Goal: Information Seeking & Learning: Find contact information

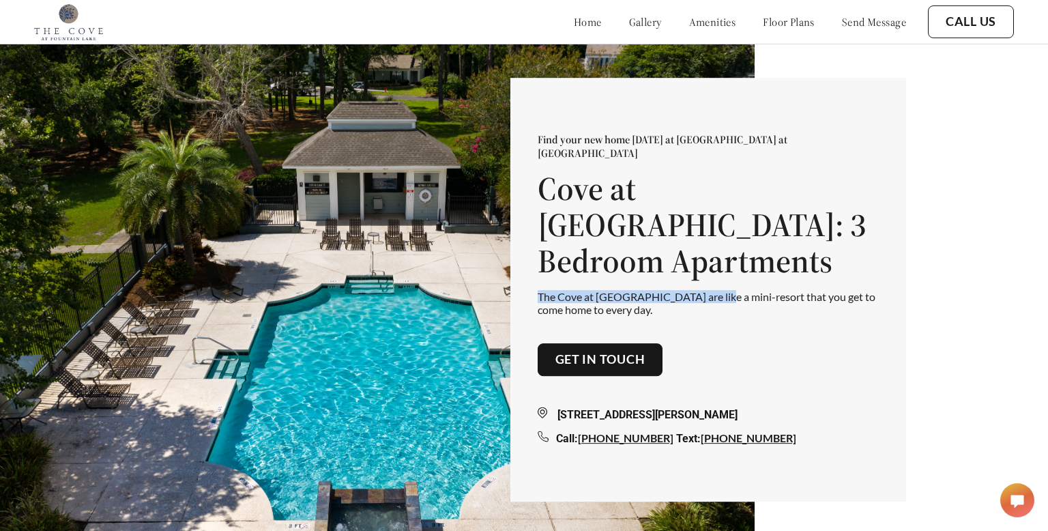
drag, startPoint x: 537, startPoint y: 265, endPoint x: 722, endPoint y: 275, distance: 185.8
click at [722, 290] on p "The Cove at Fountain Lake apartments are like a mini-resort that you get to com…" at bounding box center [708, 303] width 341 height 26
copy p "The Cove at Fountain Lake apartments"
click at [691, 160] on p "Find your new home today at The Cove at Fountain Lake" at bounding box center [708, 145] width 341 height 27
click at [689, 160] on p "Find your new home today at The Cove at Fountain Lake" at bounding box center [708, 145] width 341 height 27
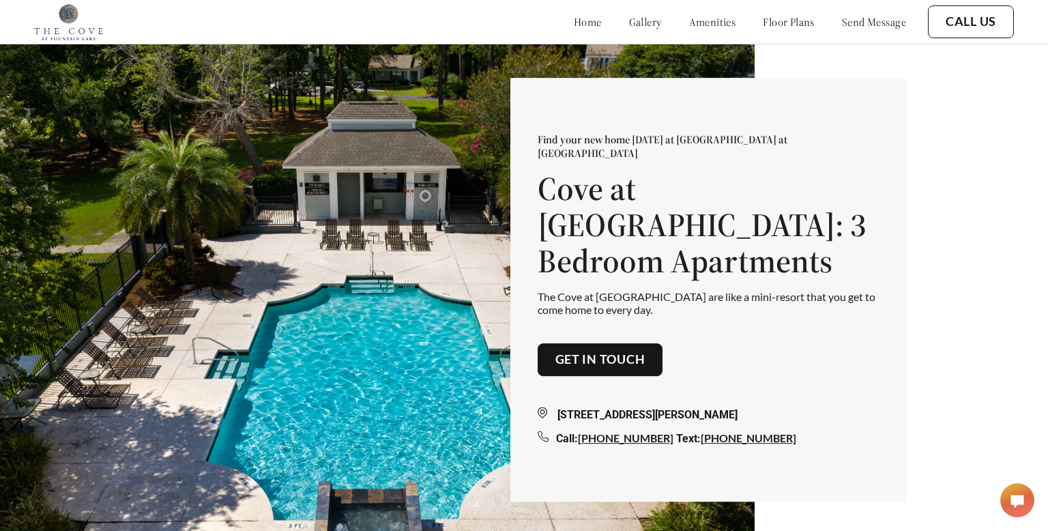
click at [694, 160] on p "Find your new home today at The Cove at Fountain Lake" at bounding box center [708, 145] width 341 height 27
copy p "The Cove at Fountain Lake"
drag, startPoint x: 694, startPoint y: 164, endPoint x: 808, endPoint y: 164, distance: 113.9
click at [808, 160] on p "Find your new home today at The Cove at Fountain Lake" at bounding box center [708, 145] width 341 height 27
click at [594, 407] on div "1105 Fountain Lake Dr Brunswick, GA 31525" at bounding box center [708, 415] width 341 height 16
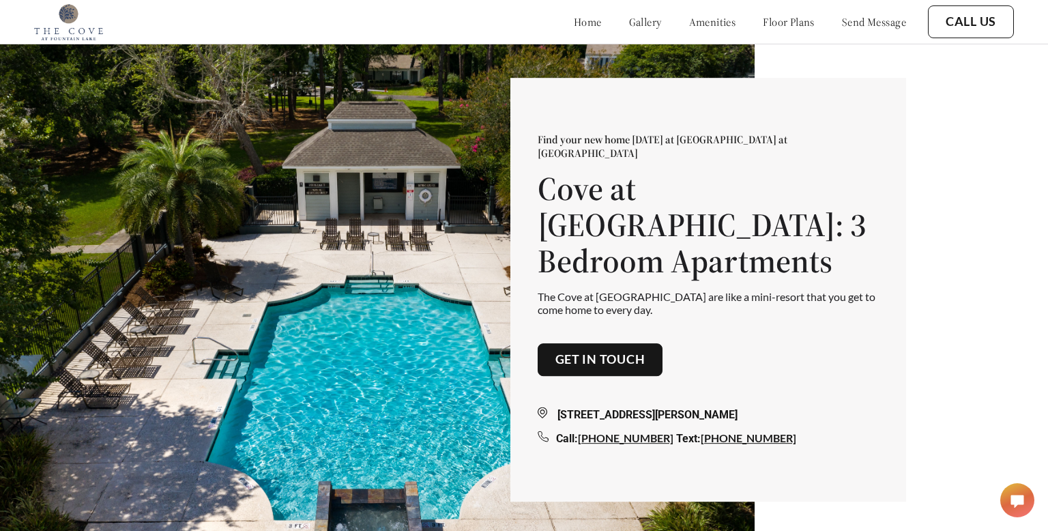
click at [594, 407] on div "1105 Fountain Lake Dr Brunswick, GA 31525" at bounding box center [708, 415] width 341 height 16
click at [557, 407] on div "1105 Fountain Lake Dr Brunswick, GA 31525" at bounding box center [708, 415] width 341 height 16
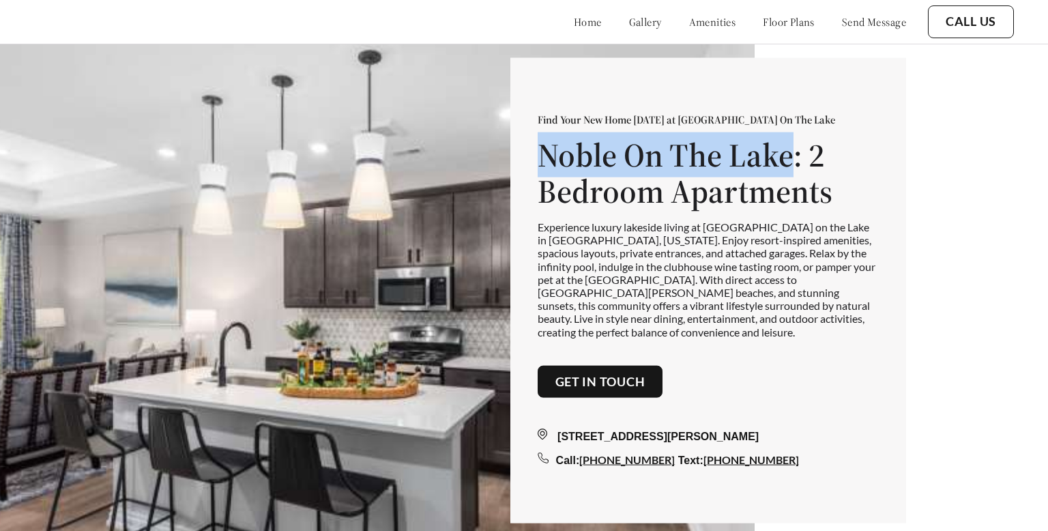
drag, startPoint x: 531, startPoint y: 158, endPoint x: 795, endPoint y: 162, distance: 263.4
click at [795, 162] on div "Find Your New Home Today at Noble On The Lake Noble On The Lake: 2 Bedroom Apar…" at bounding box center [708, 290] width 396 height 465
copy h1 "Noble On The Lake"
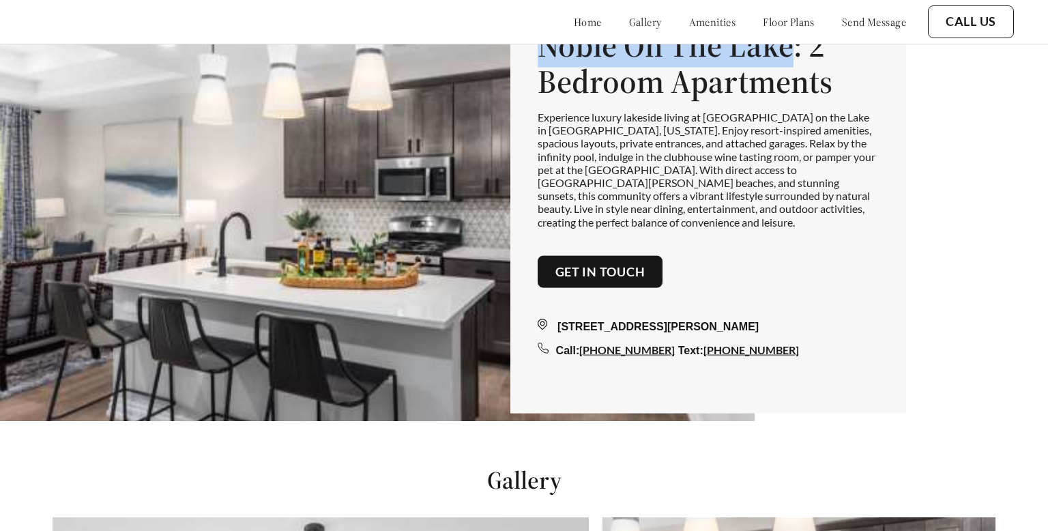
scroll to position [216, 0]
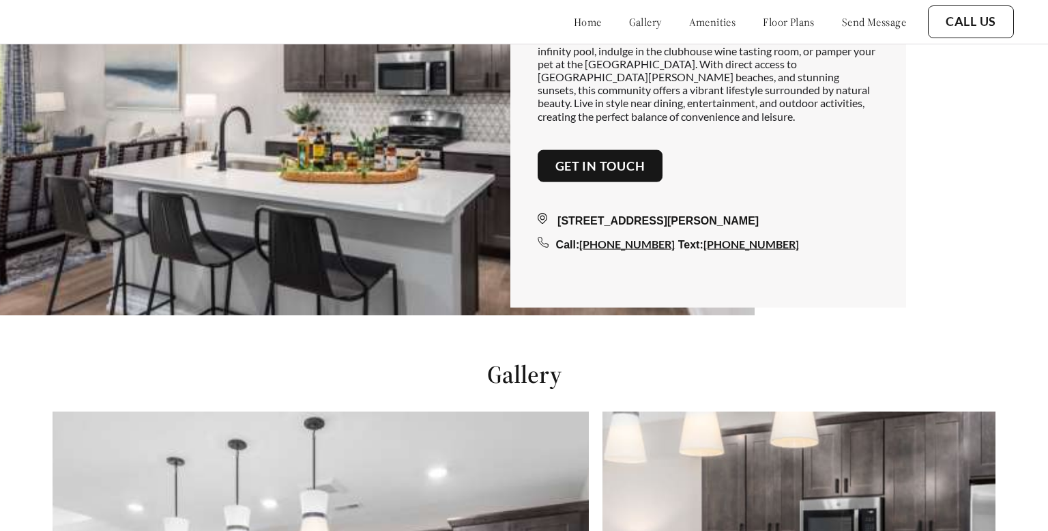
click at [583, 202] on div "10920 Pickerel Lk Dr, Brighton, MI 48116, USA Call: (810) 634-9273 Text: (810) …" at bounding box center [708, 217] width 341 height 71
click at [581, 216] on div "[STREET_ADDRESS][PERSON_NAME]" at bounding box center [708, 221] width 341 height 16
copy div "[STREET_ADDRESS][PERSON_NAME]"
